Goal: Task Accomplishment & Management: Manage account settings

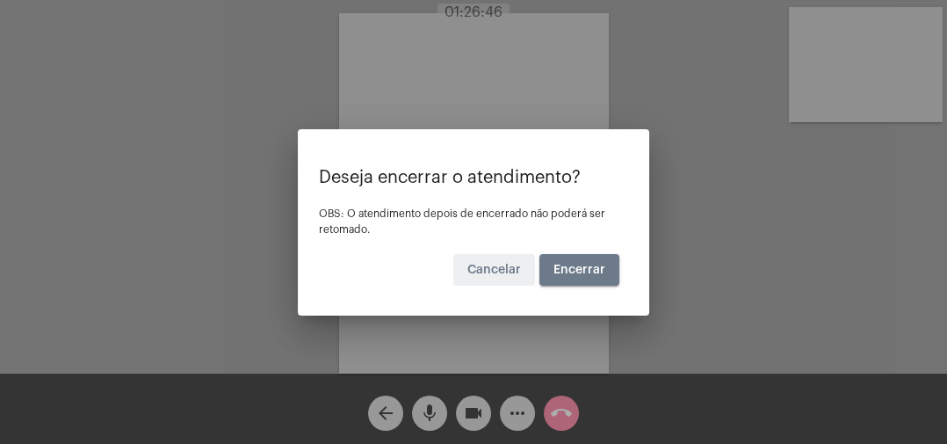
click at [581, 270] on span "Encerrar" at bounding box center [579, 269] width 52 height 12
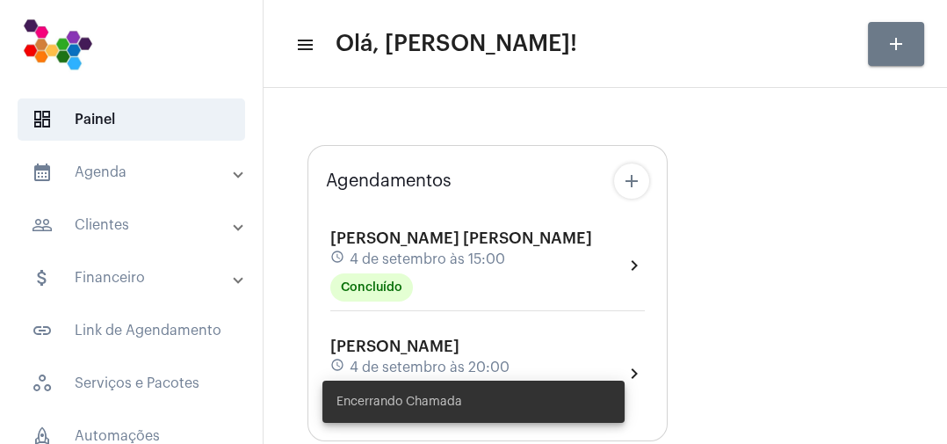
type input "[URL][DOMAIN_NAME]"
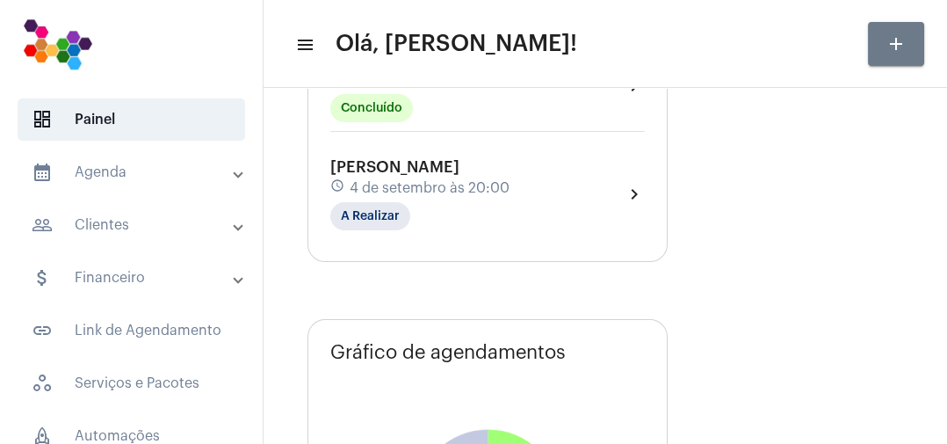
scroll to position [234, 0]
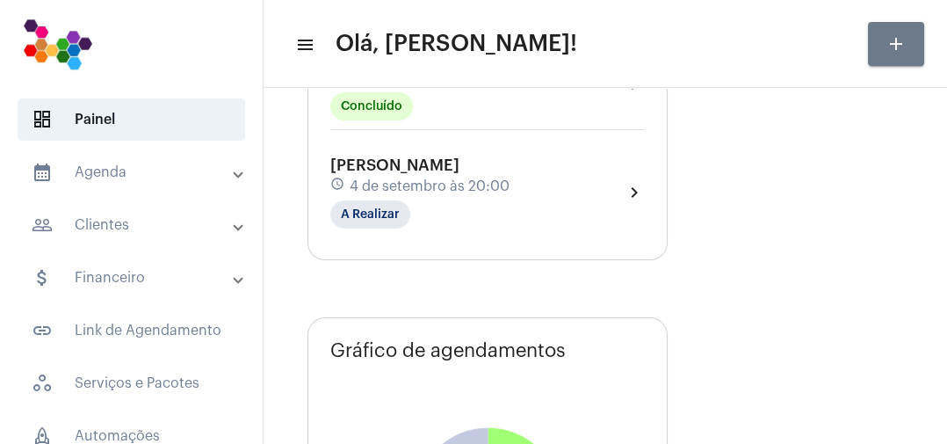
click at [437, 220] on div "[PERSON_NAME] schedule [DATE] 20:00 A Realizar" at bounding box center [419, 192] width 179 height 72
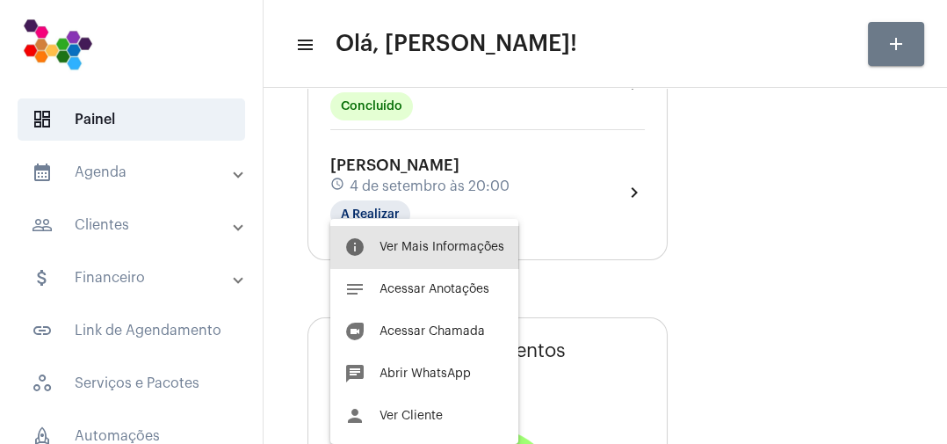
click at [465, 246] on span "Ver Mais Informações" at bounding box center [441, 247] width 125 height 12
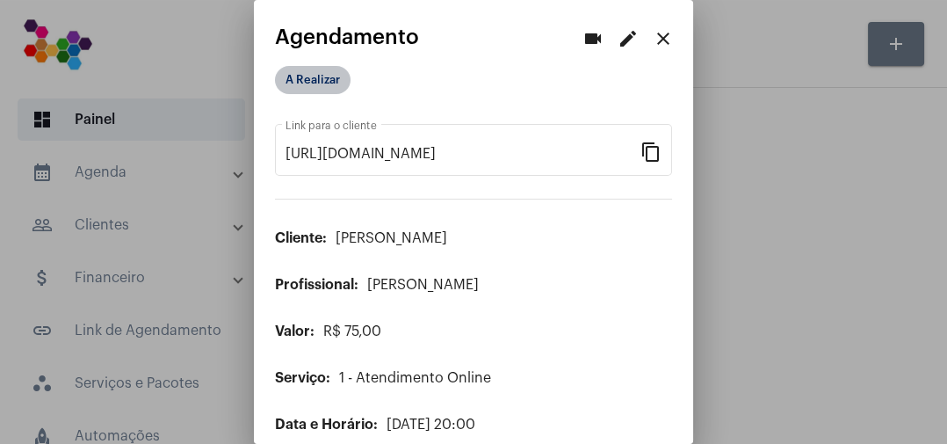
click at [348, 82] on mat-chip "A Realizar" at bounding box center [313, 80] width 76 height 28
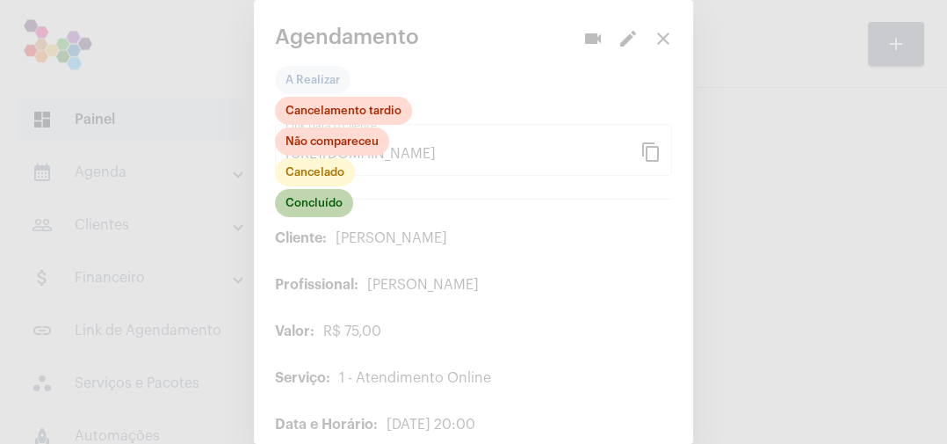
click at [339, 206] on mat-chip "Concluído" at bounding box center [314, 203] width 78 height 28
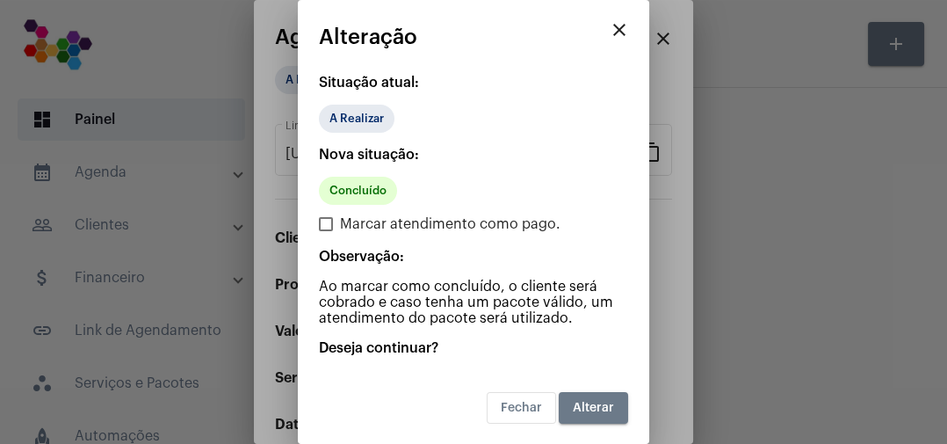
click at [592, 404] on span "Alterar" at bounding box center [593, 407] width 41 height 12
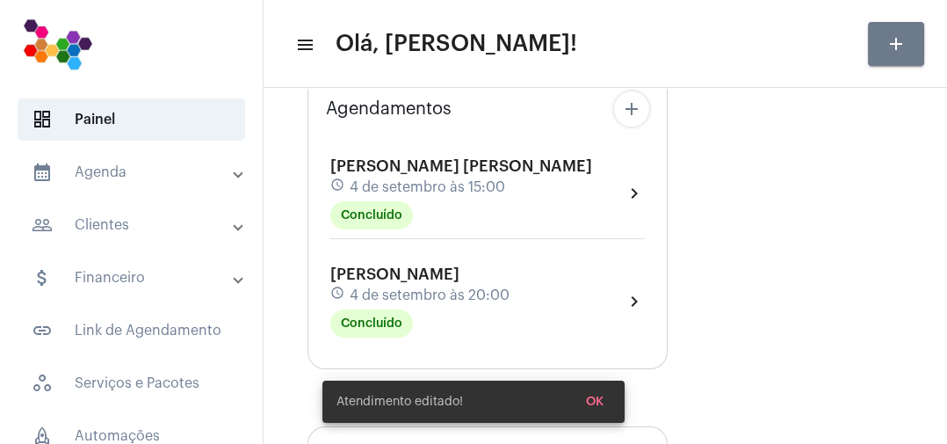
scroll to position [131, 0]
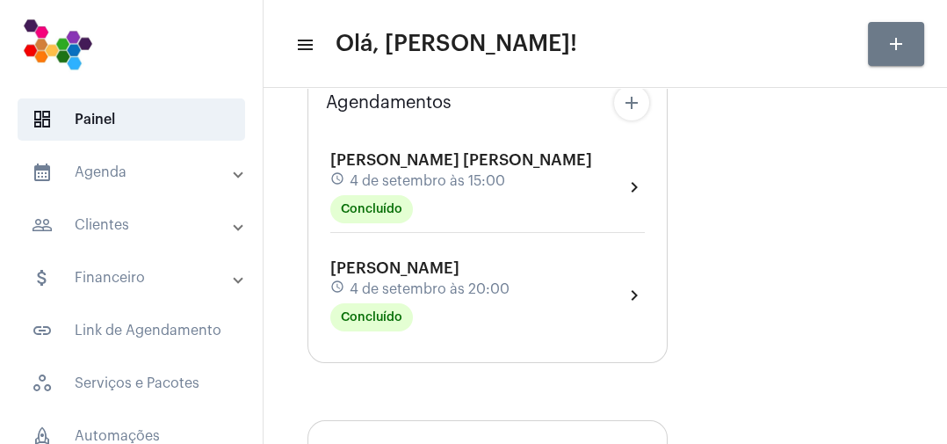
click at [158, 130] on span "dashboard Painel" at bounding box center [131, 119] width 227 height 42
click at [112, 176] on mat-panel-title "calendar_month_outlined Agenda" at bounding box center [133, 172] width 203 height 21
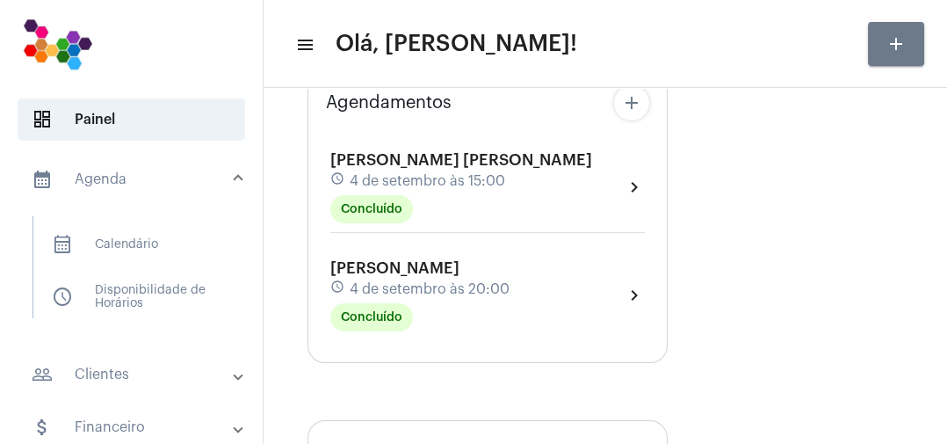
click at [142, 247] on span "calendar_month_outlined Calendário" at bounding box center [130, 244] width 185 height 42
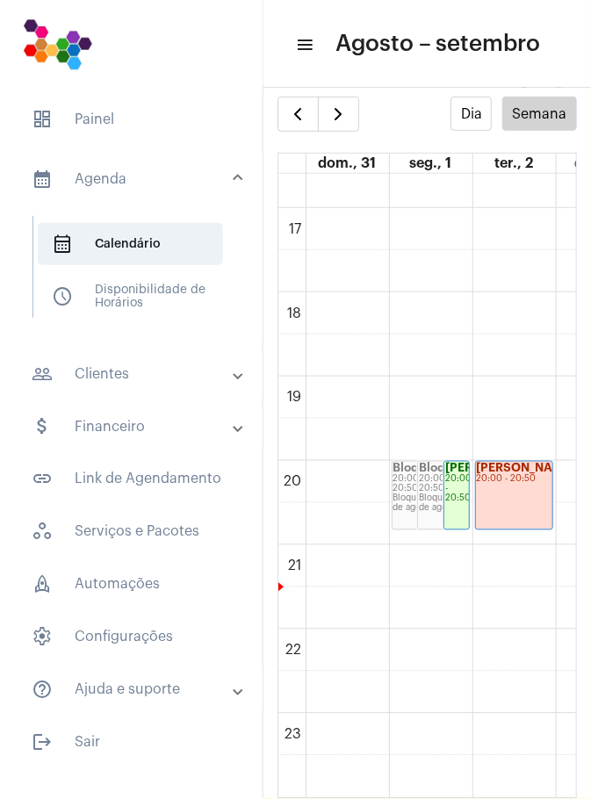
scroll to position [1397, 0]
